Goal: Task Accomplishment & Management: Use online tool/utility

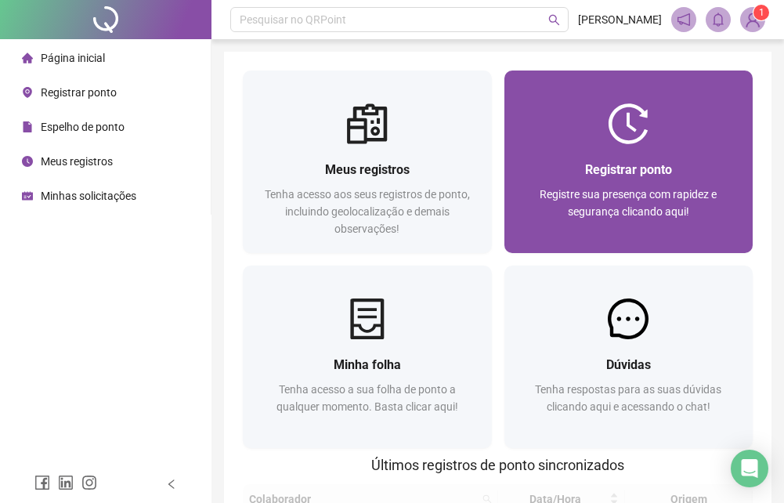
click at [648, 185] on div "Registrar ponto Registre sua presença com rapidez e segurança clicando aqui!" at bounding box center [629, 199] width 212 height 78
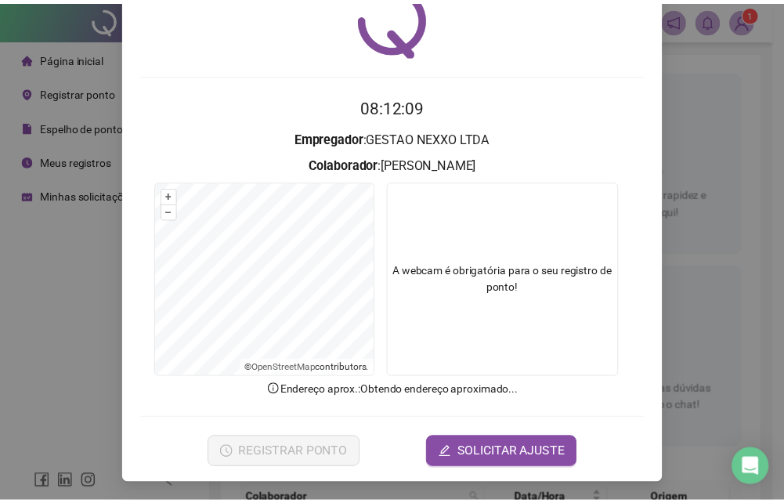
scroll to position [74, 0]
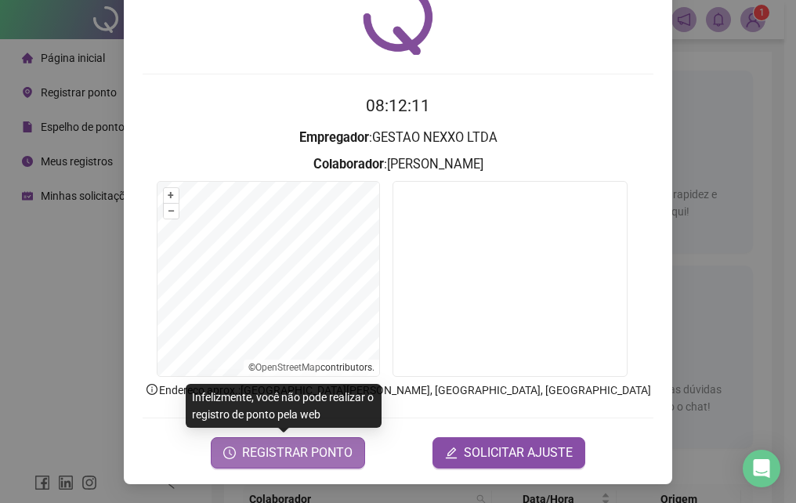
click at [298, 457] on span "REGISTRAR PONTO" at bounding box center [297, 452] width 110 height 19
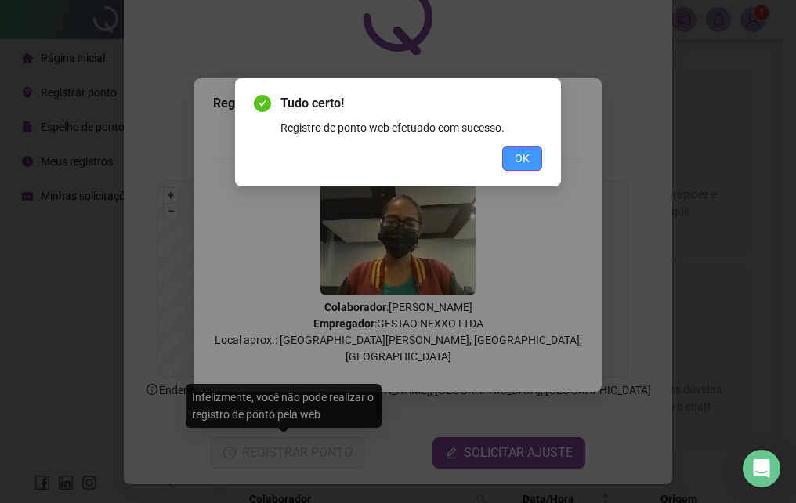
click at [529, 165] on span "OK" at bounding box center [522, 158] width 15 height 17
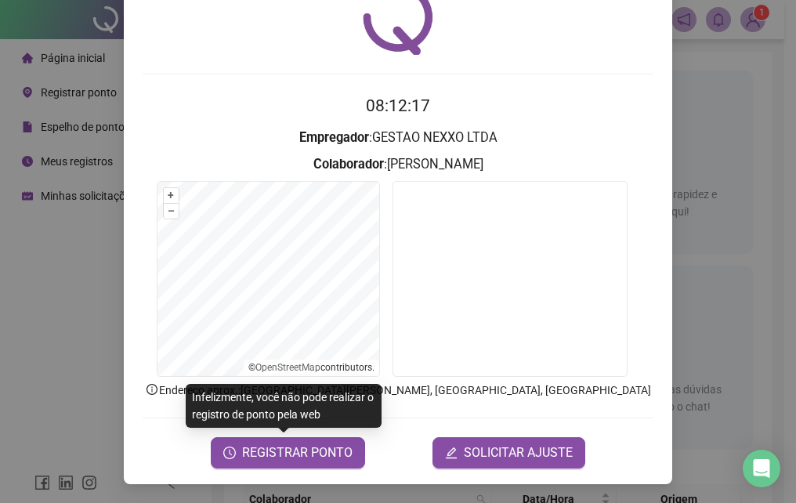
click at [711, 203] on div "Registro de ponto web 08:12:17 Empregador : GESTAO NEXXO LTDA Colaborador : [PE…" at bounding box center [398, 251] width 796 height 503
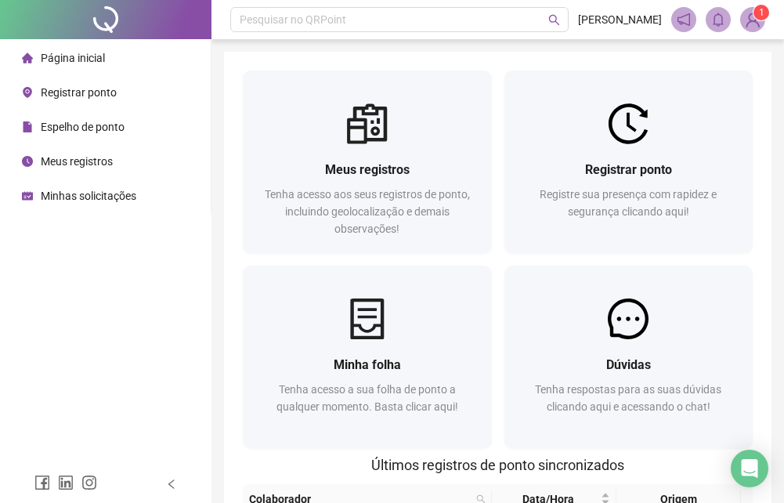
click at [754, 19] on body "Página inicial Registrar ponto Espelho de ponto Meus registros Minhas solicitaç…" at bounding box center [392, 251] width 784 height 503
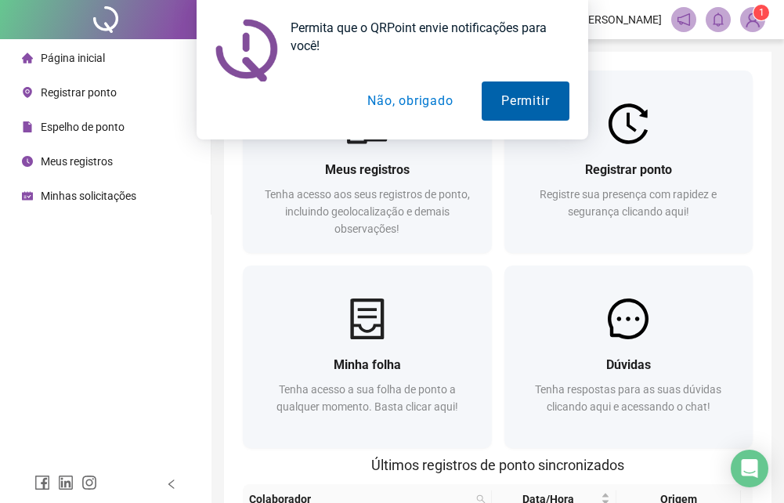
click at [555, 97] on button "Permitir" at bounding box center [525, 100] width 87 height 39
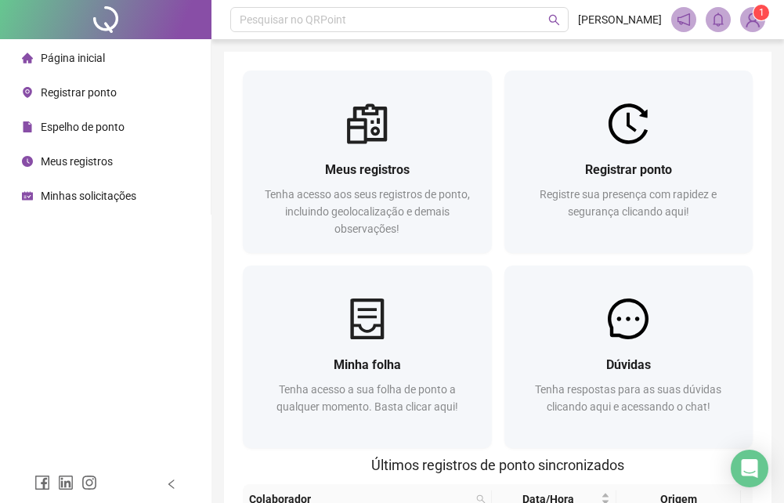
click at [760, 22] on img at bounding box center [753, 20] width 24 height 24
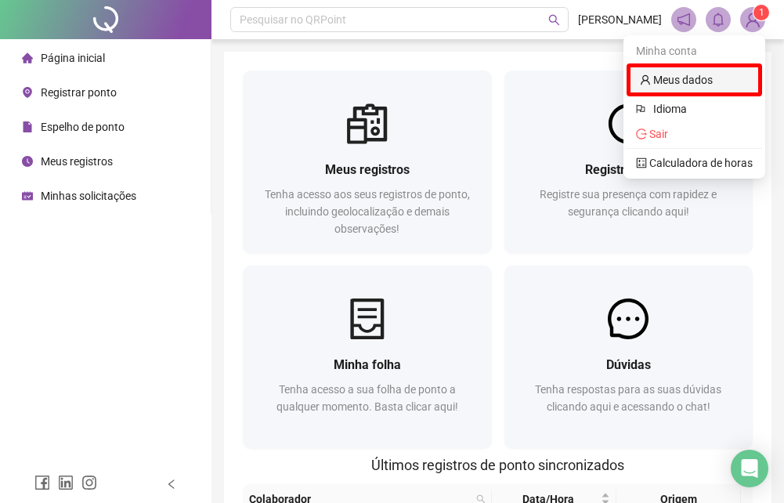
click at [687, 75] on link "Meus dados" at bounding box center [676, 80] width 73 height 13
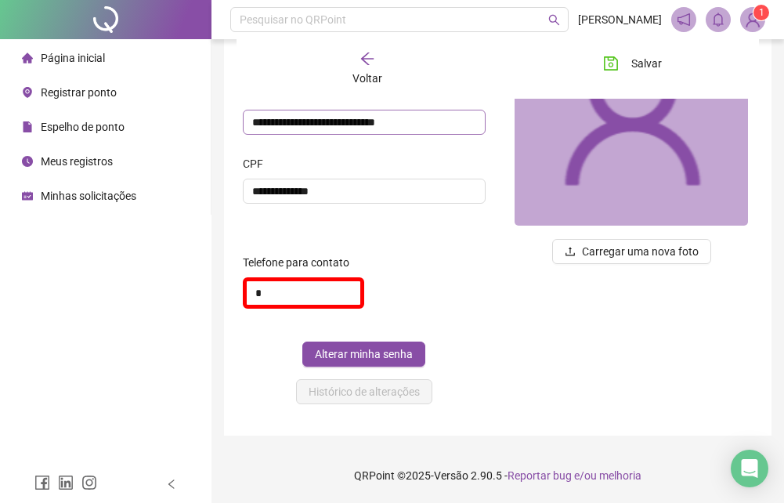
scroll to position [185, 0]
click at [67, 58] on span "Página inicial" at bounding box center [73, 58] width 64 height 13
